Goal: Task Accomplishment & Management: Manage account settings

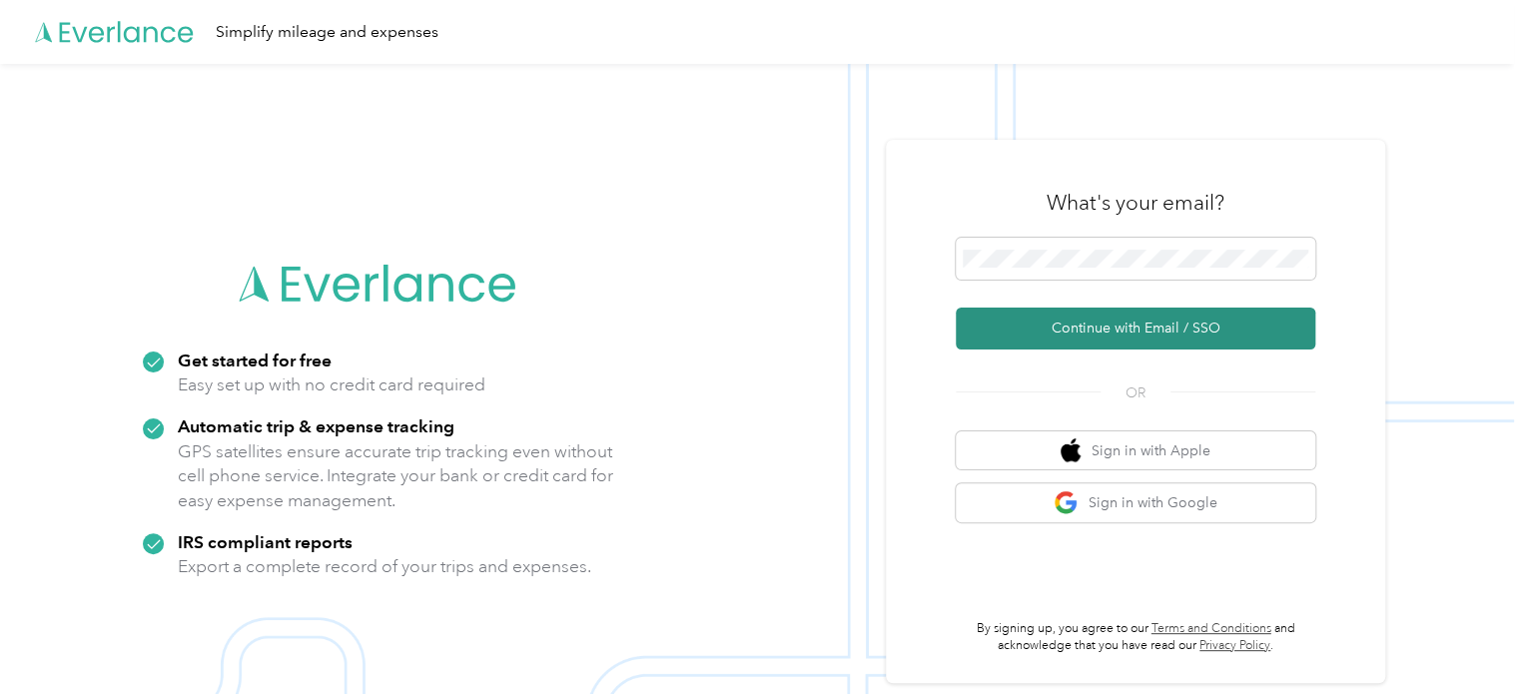
click at [1111, 328] on button "Continue with Email / SSO" at bounding box center [1136, 329] width 360 height 42
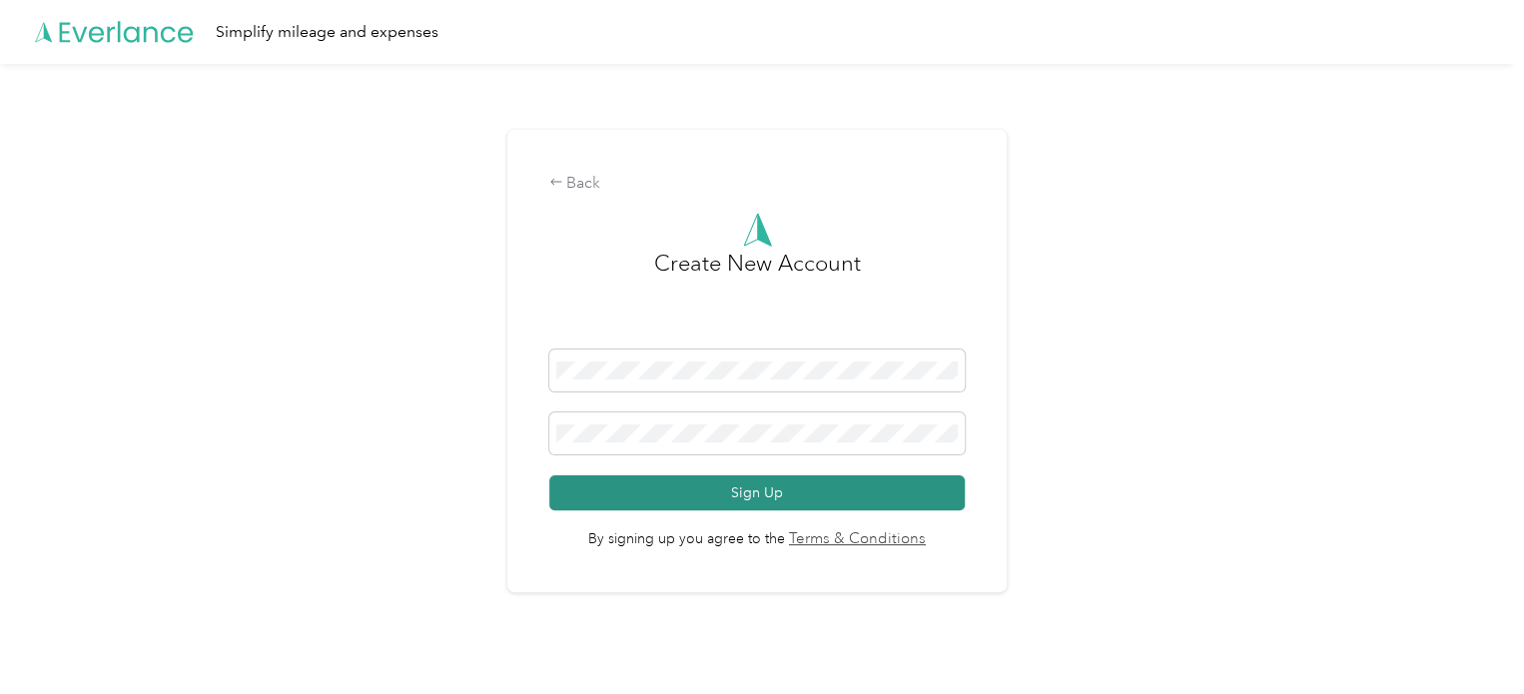
click at [597, 486] on button "Sign Up" at bounding box center [757, 492] width 416 height 35
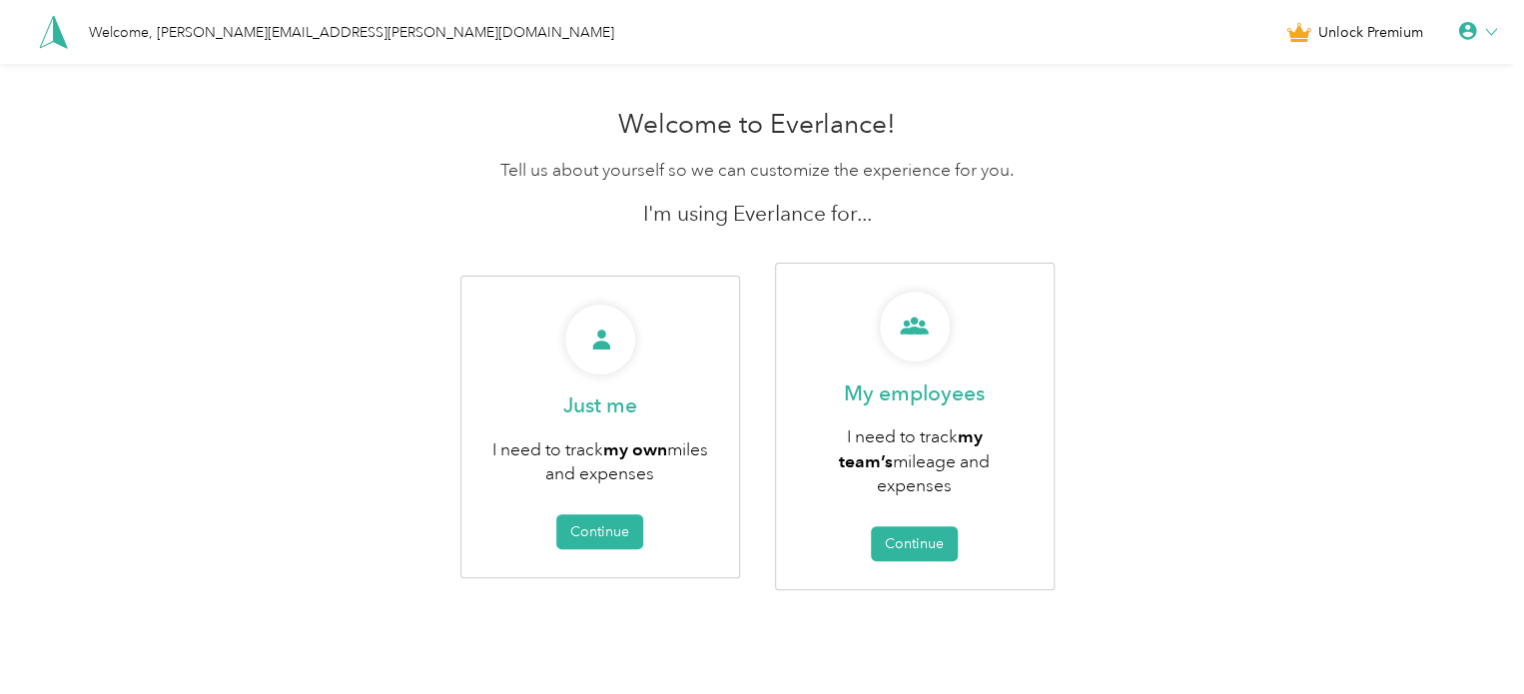
click at [835, 131] on h1 "Welcome to Everlance!" at bounding box center [757, 125] width 757 height 32
click at [383, 305] on div "Just me I need to track my own miles and expenses Continue My employees I need …" at bounding box center [757, 427] width 757 height 328
click at [244, 313] on div "Welcome to Everlance! Tell us about yourself so we can customize the experience…" at bounding box center [757, 393] width 1514 height 589
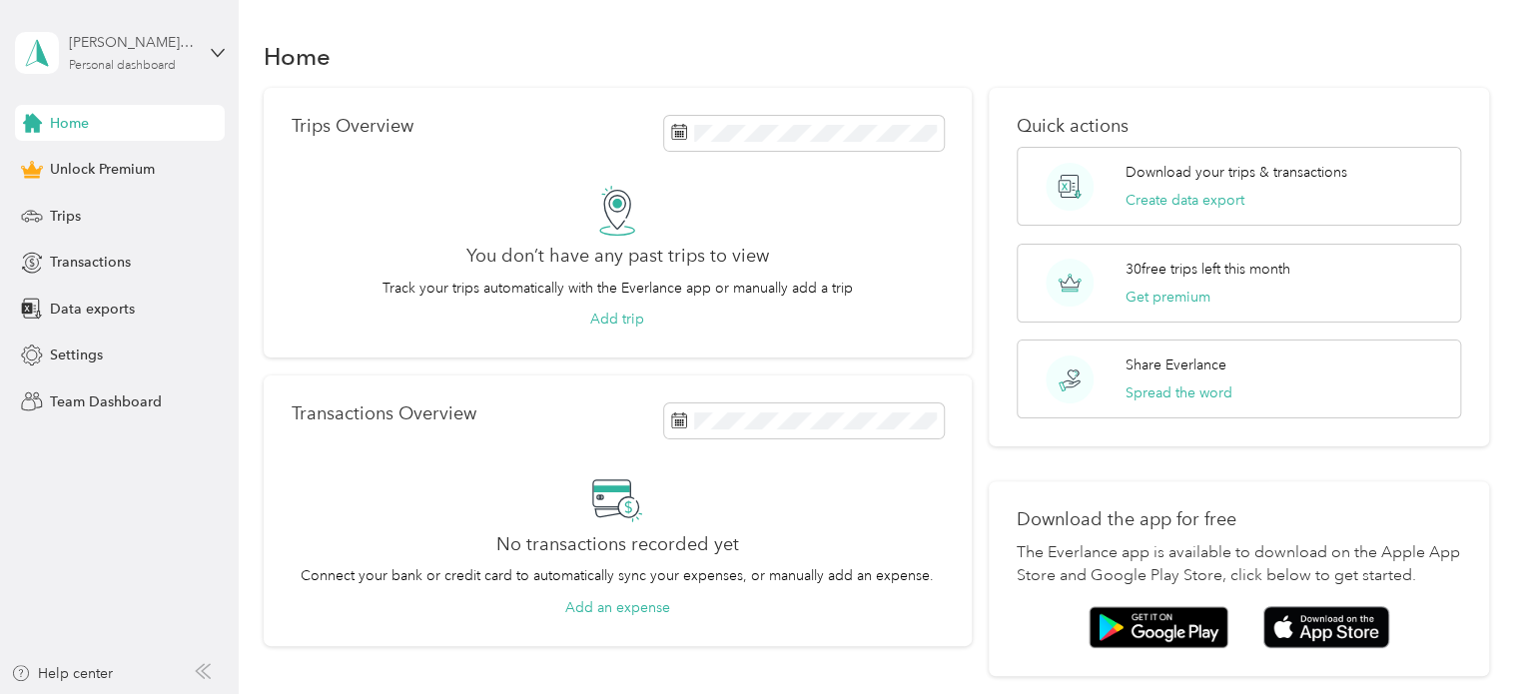
click at [108, 66] on div "Personal dashboard" at bounding box center [122, 66] width 107 height 12
click at [106, 522] on aside "dudley.brandon@cuyahogadd.org Personal dashboard Home Unlock Premium Trips Tran…" at bounding box center [119, 347] width 239 height 694
click at [158, 60] on div "Personal dashboard" at bounding box center [122, 66] width 107 height 12
click at [179, 179] on div "You’re signed in as dudley.brandon@cuyahogadd.org Log out" at bounding box center [338, 139] width 646 height 113
click at [206, 53] on div "dudley.brandon@cuyahogadd.org Personal dashboard" at bounding box center [120, 53] width 210 height 70
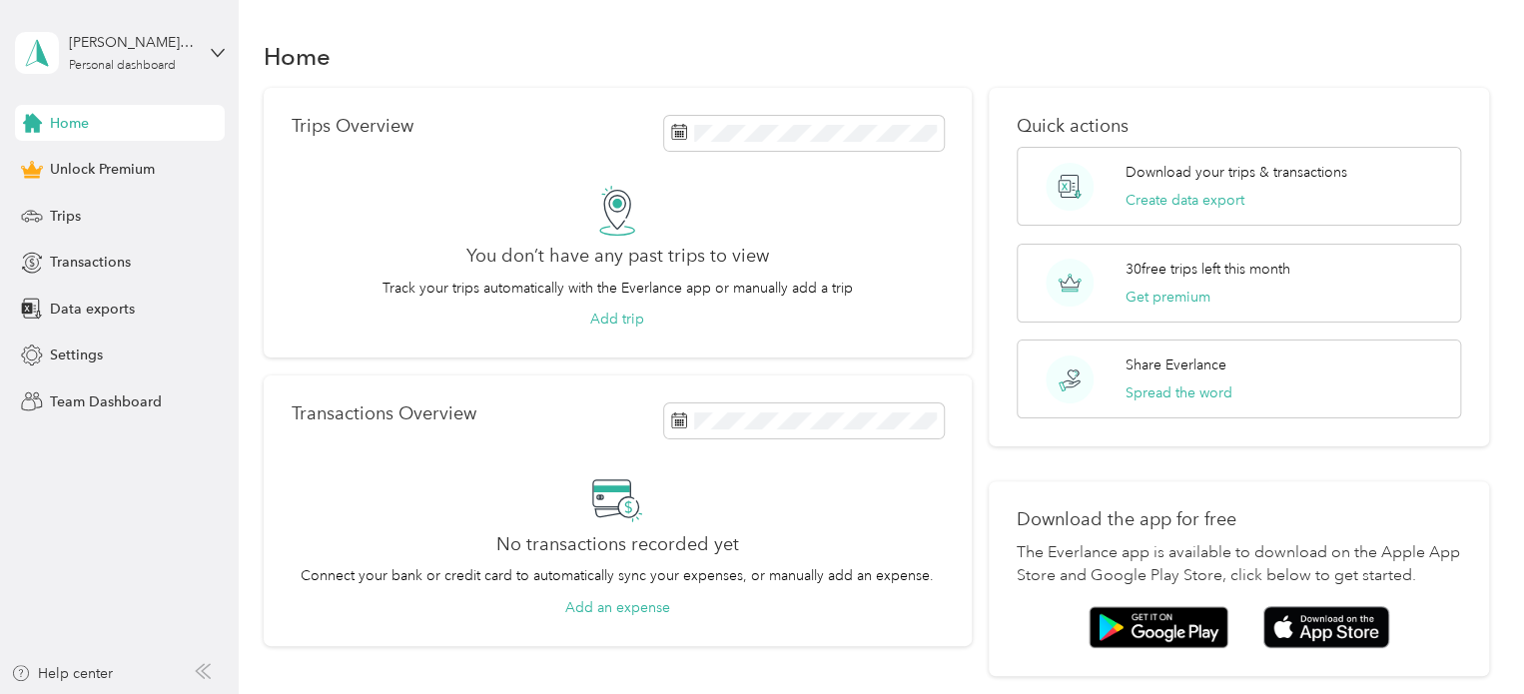
click at [95, 162] on div "Log out" at bounding box center [70, 164] width 77 height 21
